Goal: Information Seeking & Learning: Learn about a topic

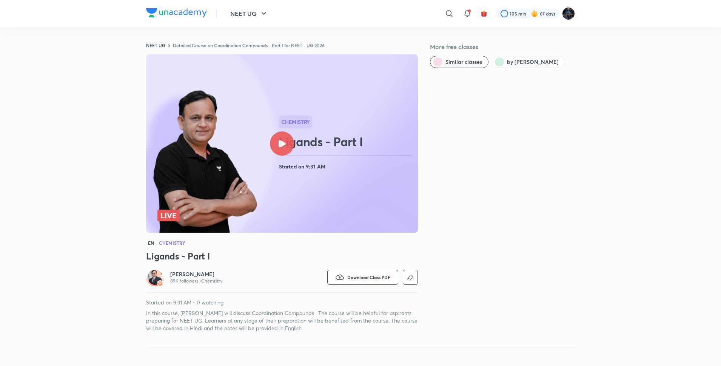
click at [12, 352] on div "NEET UG ​ 105 min 67 days NEET UG Detailed Course on Coordination Compounds - P…" at bounding box center [360, 358] width 721 height 717
click at [258, 12] on button "NEET UG" at bounding box center [249, 13] width 47 height 15
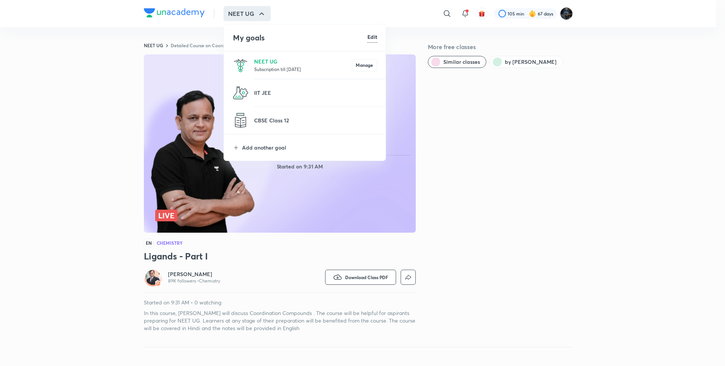
click at [283, 73] on li "NEET UG Subscription till 9 May 2026 Manage" at bounding box center [305, 65] width 162 height 28
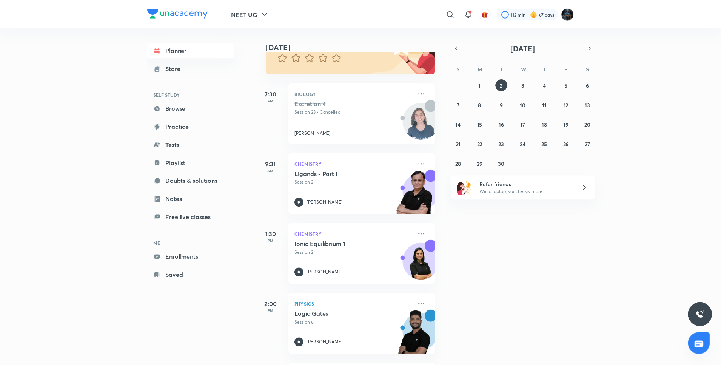
scroll to position [84, 0]
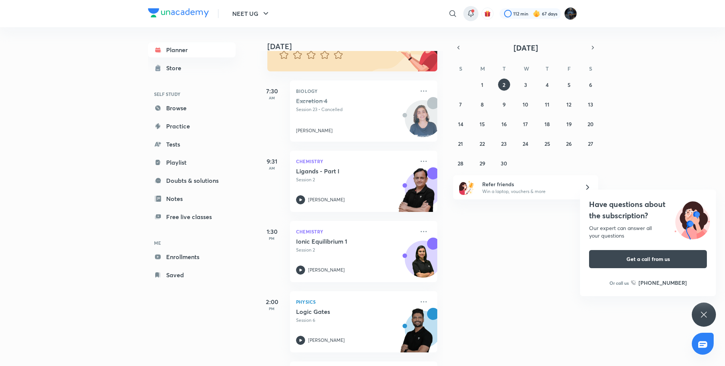
click at [470, 8] on div at bounding box center [470, 13] width 15 height 15
click at [454, 11] on icon at bounding box center [452, 13] width 9 height 9
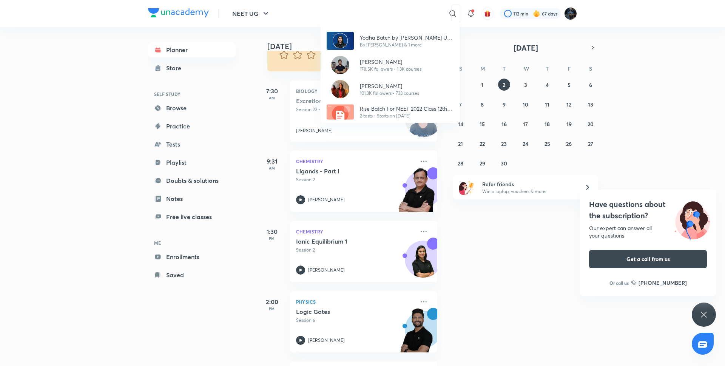
click at [476, 8] on div "Yodha Batch by Anushka Choudhary NEET UG - 2026 By Anushka Choudhary & 1 more P…" at bounding box center [362, 183] width 725 height 366
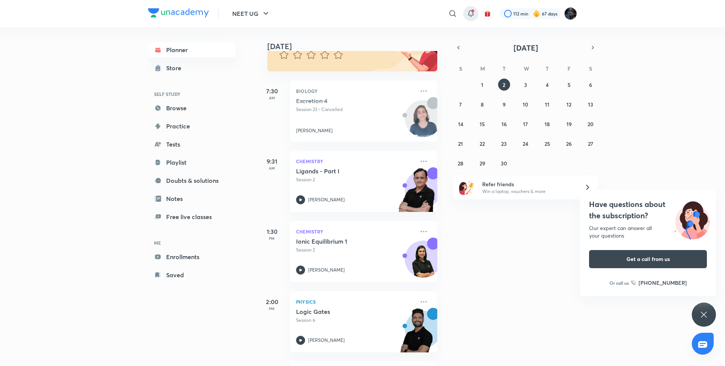
click at [471, 14] on icon at bounding box center [470, 13] width 9 height 9
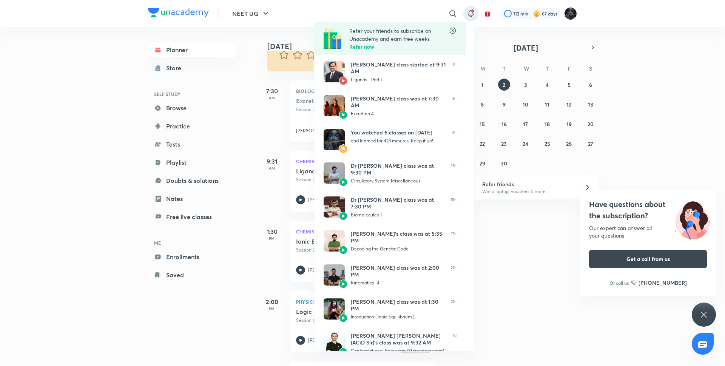
click at [517, 17] on div at bounding box center [362, 183] width 725 height 366
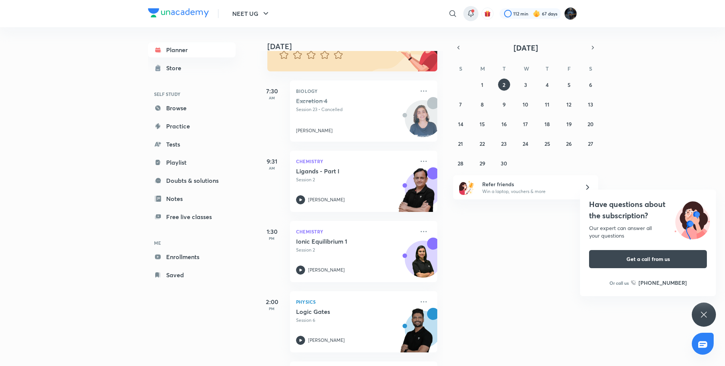
click at [466, 9] on div at bounding box center [470, 13] width 15 height 15
click at [454, 11] on icon at bounding box center [452, 13] width 9 height 9
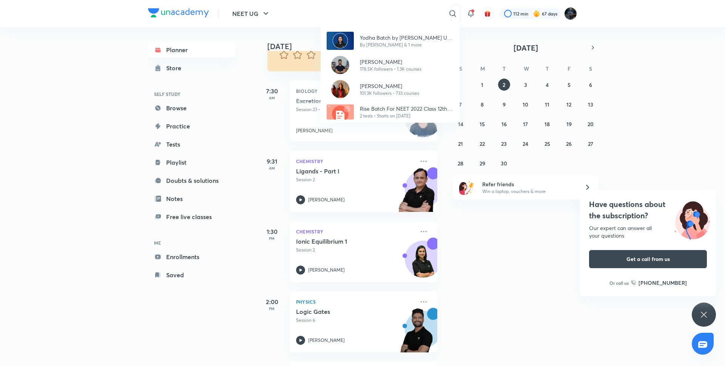
drag, startPoint x: 501, startPoint y: 281, endPoint x: 439, endPoint y: 353, distance: 95.1
click at [439, 353] on div "Yodha Batch by Anushka Choudhary NEET UG - 2026 By Anushka Choudhary & 1 more P…" at bounding box center [362, 183] width 725 height 366
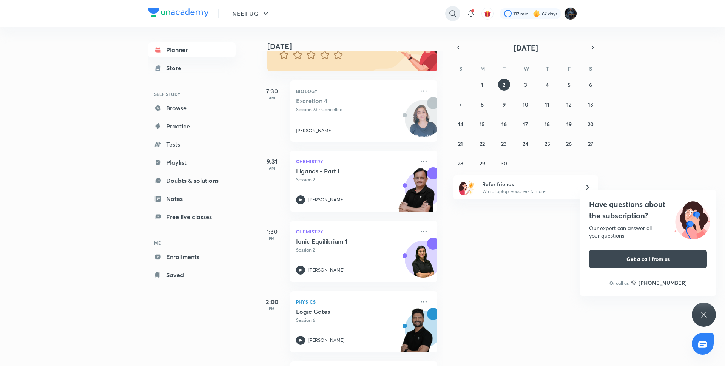
click at [448, 12] on icon at bounding box center [452, 13] width 9 height 9
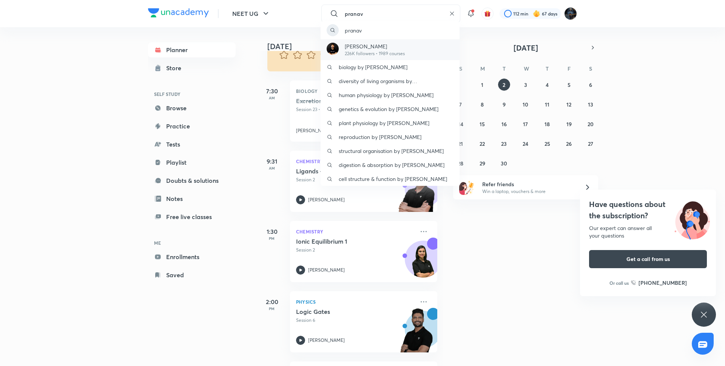
type input "pranav"
click at [377, 46] on p "[PERSON_NAME]" at bounding box center [375, 46] width 60 height 8
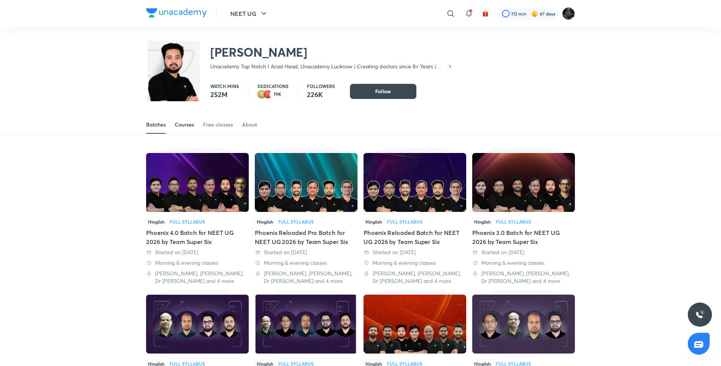
click at [191, 121] on div "Courses" at bounding box center [184, 125] width 19 height 8
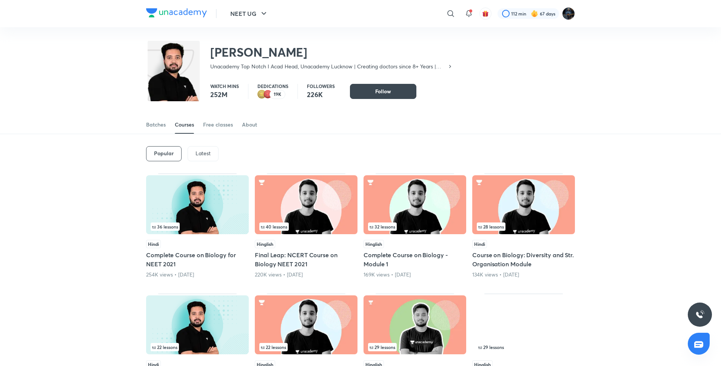
click at [192, 155] on div "Latest" at bounding box center [203, 153] width 31 height 15
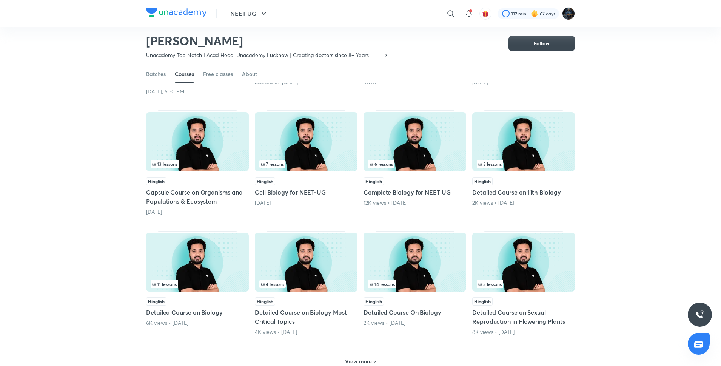
scroll to position [165, 0]
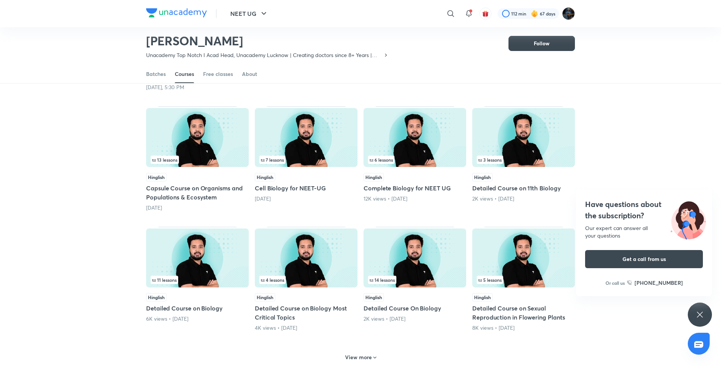
click at [197, 124] on img at bounding box center [197, 137] width 103 height 59
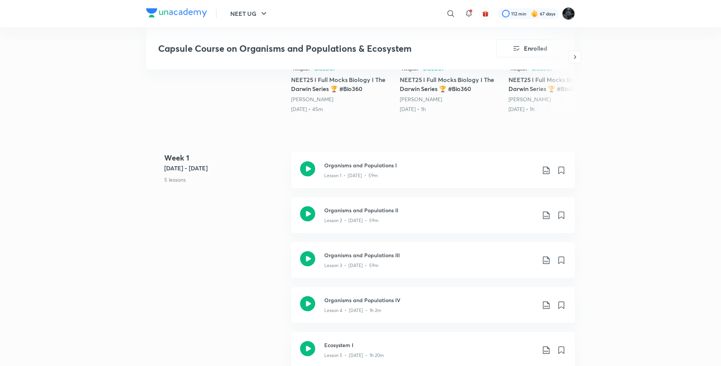
scroll to position [302, 0]
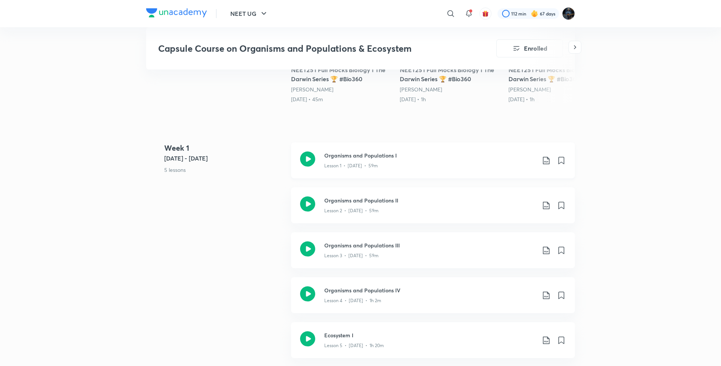
click at [309, 161] on icon at bounding box center [307, 158] width 15 height 15
